Goal: Transaction & Acquisition: Download file/media

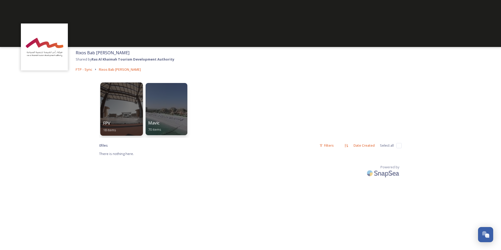
click at [122, 115] on div at bounding box center [121, 108] width 43 height 53
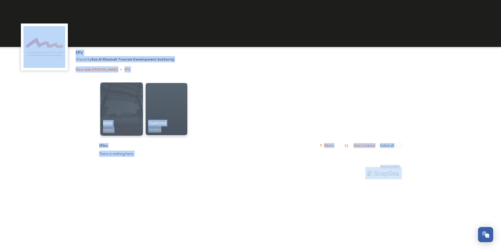
click at [120, 105] on div at bounding box center [121, 108] width 43 height 53
click at [120, 105] on div "FPV Shared by Ras Al Khaimah Tourism Development Authority Rixos Bab [PERSON_NA…" at bounding box center [250, 125] width 501 height 250
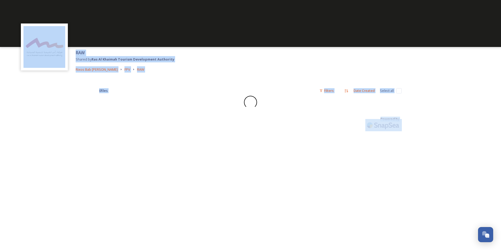
click at [292, 56] on div "RAW Shared by Ras Al Khaimah Tourism Development Authority Rixos Bab Al Bahr FP…" at bounding box center [250, 61] width 501 height 28
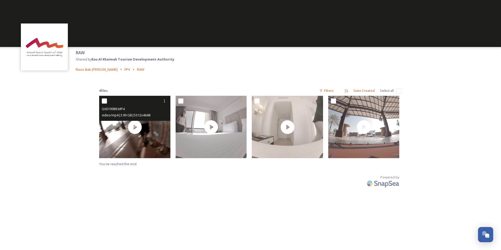
click at [105, 102] on input "checkbox" at bounding box center [104, 100] width 5 height 5
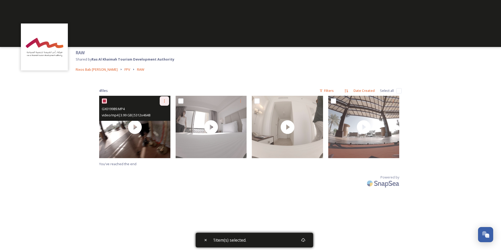
click at [167, 99] on div at bounding box center [164, 100] width 9 height 9
click at [160, 122] on span "Download" at bounding box center [158, 122] width 16 height 5
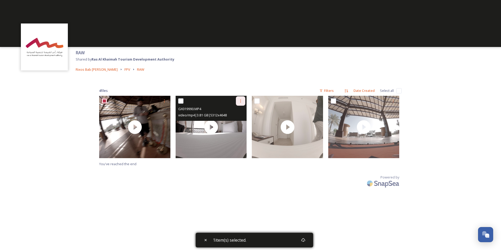
click at [242, 101] on icon at bounding box center [240, 101] width 4 height 4
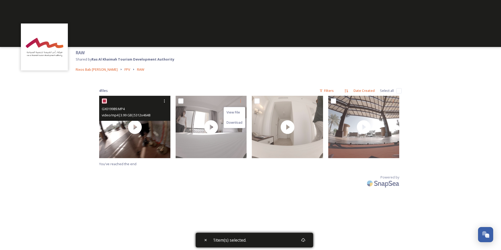
click at [104, 101] on input "checkbox" at bounding box center [104, 100] width 5 height 5
checkbox input "false"
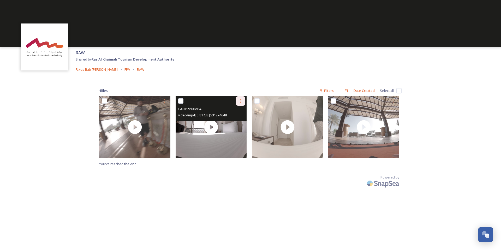
click at [240, 101] on icon at bounding box center [240, 101] width 4 height 4
click at [236, 123] on span "Download" at bounding box center [234, 122] width 16 height 5
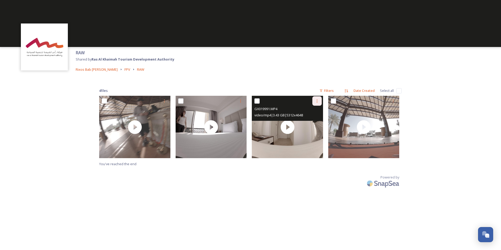
click at [315, 102] on icon at bounding box center [317, 101] width 4 height 4
click at [312, 124] on span "Download" at bounding box center [311, 122] width 16 height 5
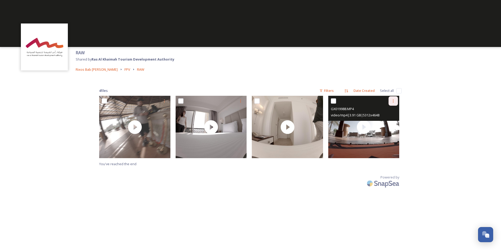
click at [394, 101] on icon at bounding box center [393, 101] width 4 height 4
click at [391, 123] on span "Download" at bounding box center [387, 122] width 16 height 5
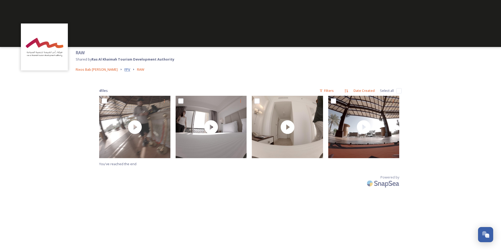
click at [124, 70] on span "FPV" at bounding box center [127, 69] width 6 height 5
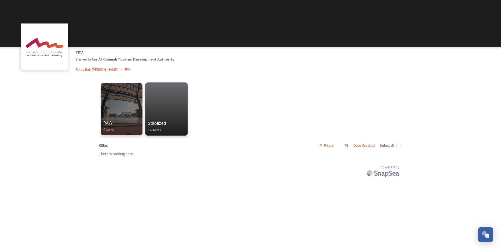
click at [169, 97] on div at bounding box center [166, 108] width 43 height 53
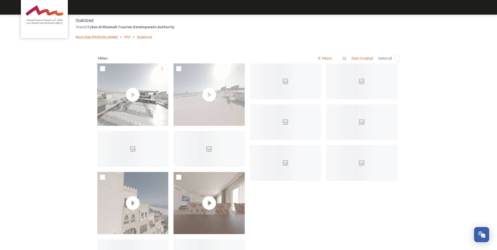
scroll to position [62, 0]
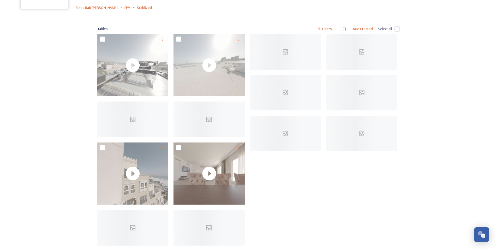
click at [377, 192] on div at bounding box center [363, 141] width 74 height 214
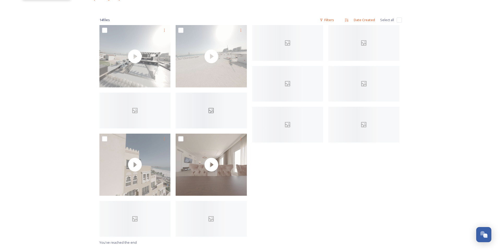
scroll to position [45, 0]
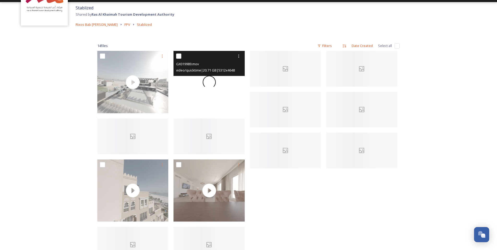
click at [229, 89] on div at bounding box center [208, 82] width 71 height 62
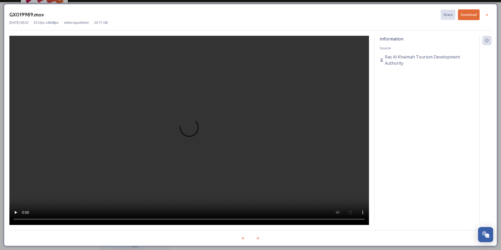
click at [229, 89] on video at bounding box center [188, 130] width 359 height 189
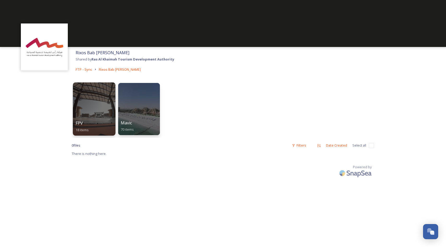
click at [103, 103] on div at bounding box center [94, 108] width 43 height 53
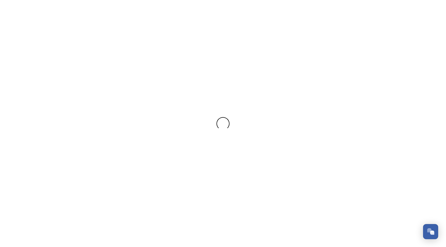
click at [103, 103] on div at bounding box center [223, 123] width 446 height 247
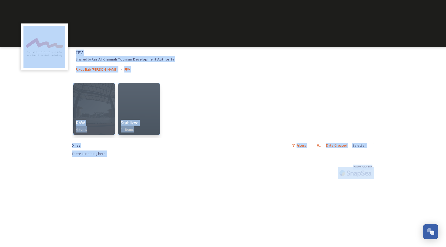
click at [205, 78] on div "RAW 4 items Stablized 14 items 0 file s Filters Date Created Select all There i…" at bounding box center [222, 129] width 313 height 109
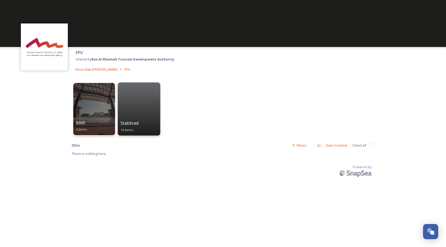
click at [152, 108] on div at bounding box center [139, 108] width 43 height 53
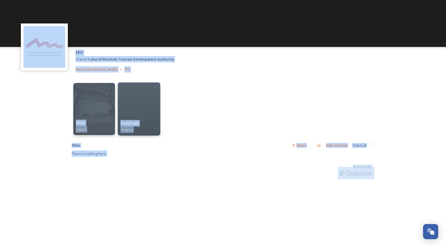
click at [152, 108] on div "FPV Shared by Ras Al Khaimah Tourism Development Authority Rixos Bab [PERSON_NA…" at bounding box center [223, 123] width 446 height 247
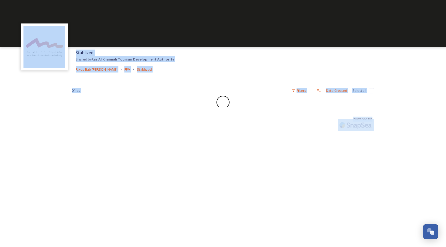
click at [280, 72] on div "Stablized Shared by Ras Al Khaimah Tourism Development Authority Rixos Bab [PER…" at bounding box center [223, 61] width 446 height 28
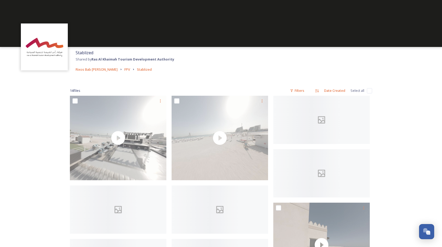
click at [392, 79] on div "Stablized Shared by Ras Al Khaimah Tourism Development Authority Rixos Bab [PER…" at bounding box center [221, 233] width 442 height 467
click at [391, 90] on div "Stablized Shared by Ras Al Khaimah Tourism Development Authority Rixos Bab [PER…" at bounding box center [221, 233] width 442 height 467
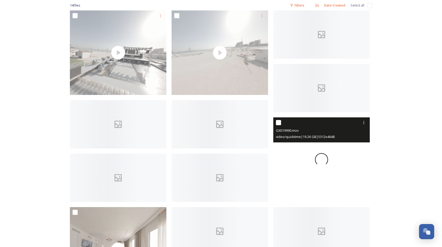
scroll to position [105, 0]
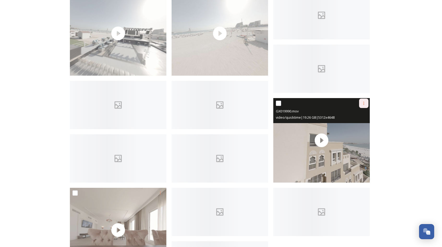
click at [365, 105] on div at bounding box center [363, 103] width 9 height 9
click at [357, 124] on span "Download" at bounding box center [358, 124] width 16 height 5
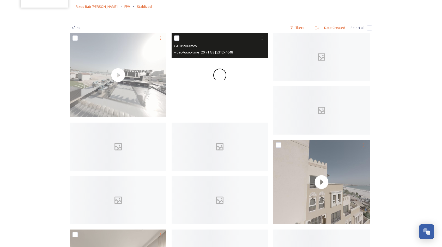
scroll to position [64, 0]
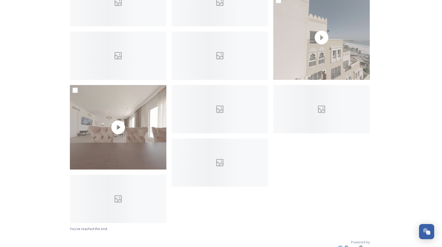
scroll to position [219, 0]
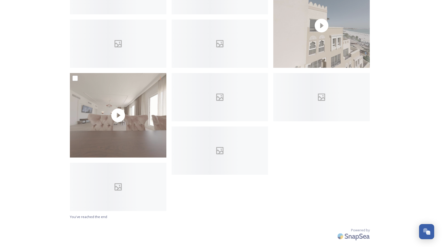
click at [398, 25] on div "Stablized Shared by Ras Al Khaimah Tourism Development Authority Rixos Bab Al B…" at bounding box center [221, 14] width 442 height 467
